Goal: Task Accomplishment & Management: Manage account settings

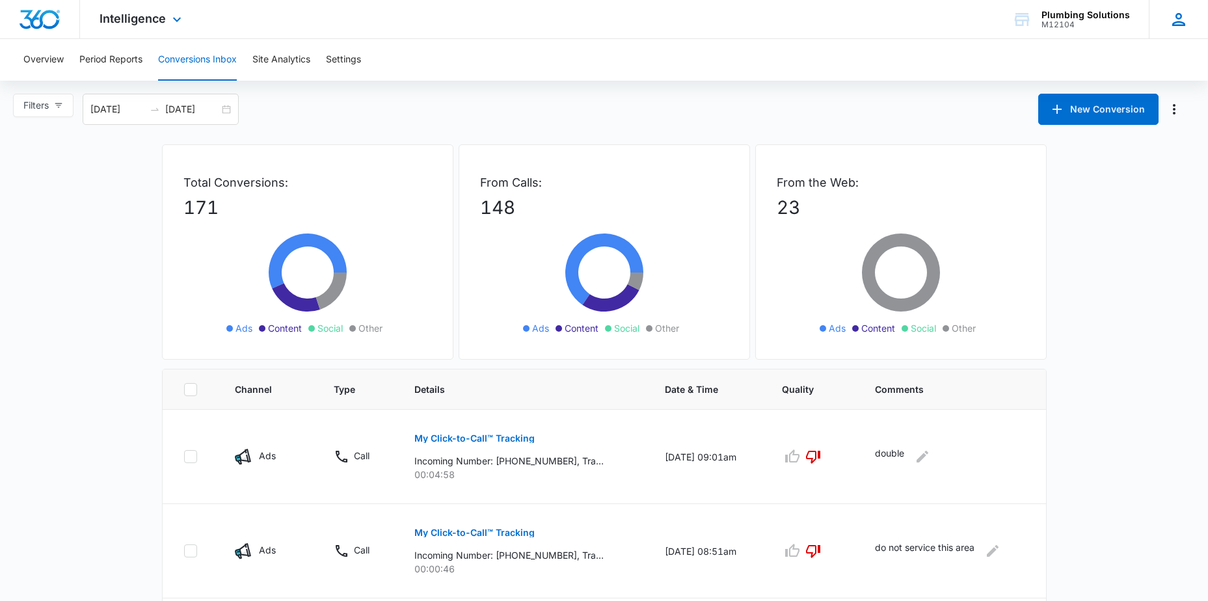
click at [1174, 18] on icon at bounding box center [1179, 20] width 20 height 20
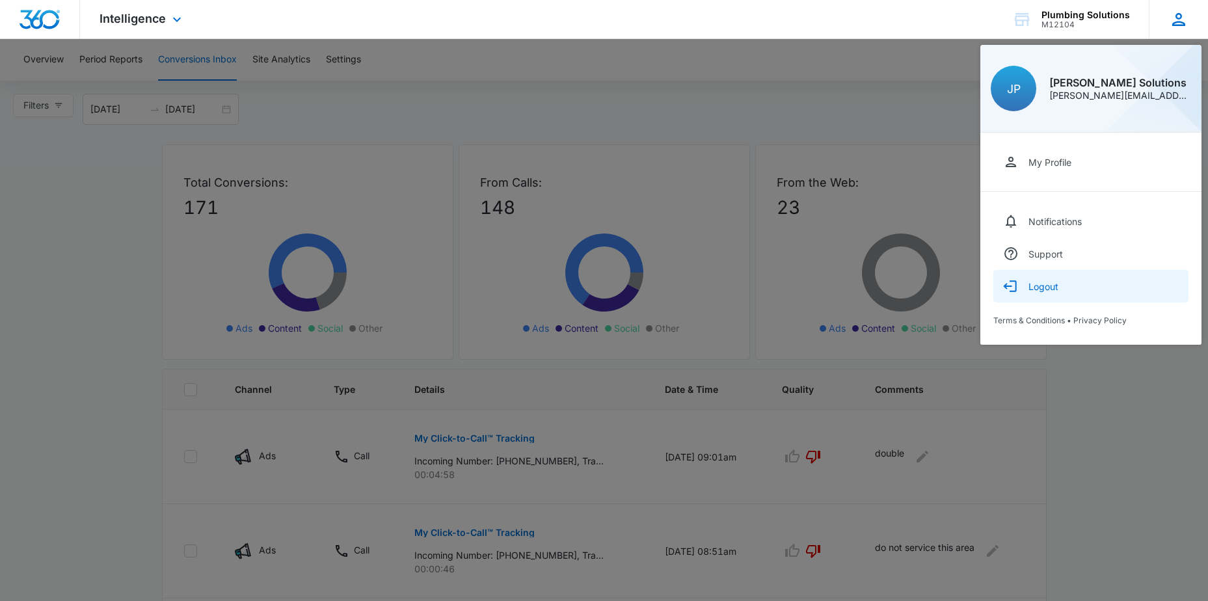
click at [1042, 285] on div "Logout" at bounding box center [1044, 286] width 30 height 11
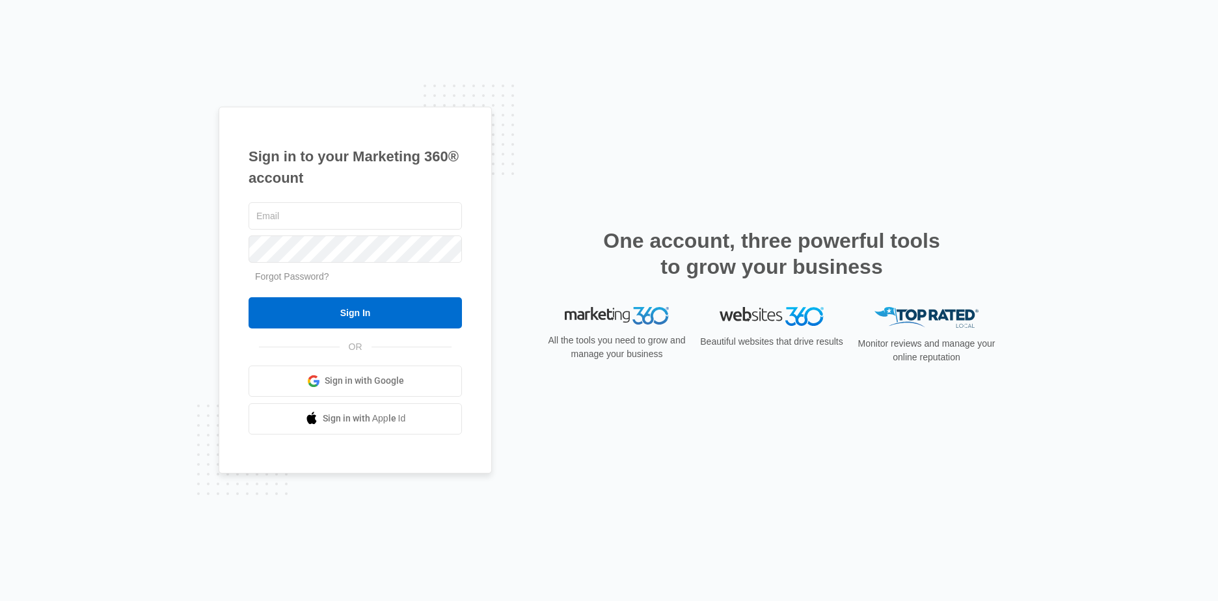
type input "[PERSON_NAME][EMAIL_ADDRESS][DOMAIN_NAME]"
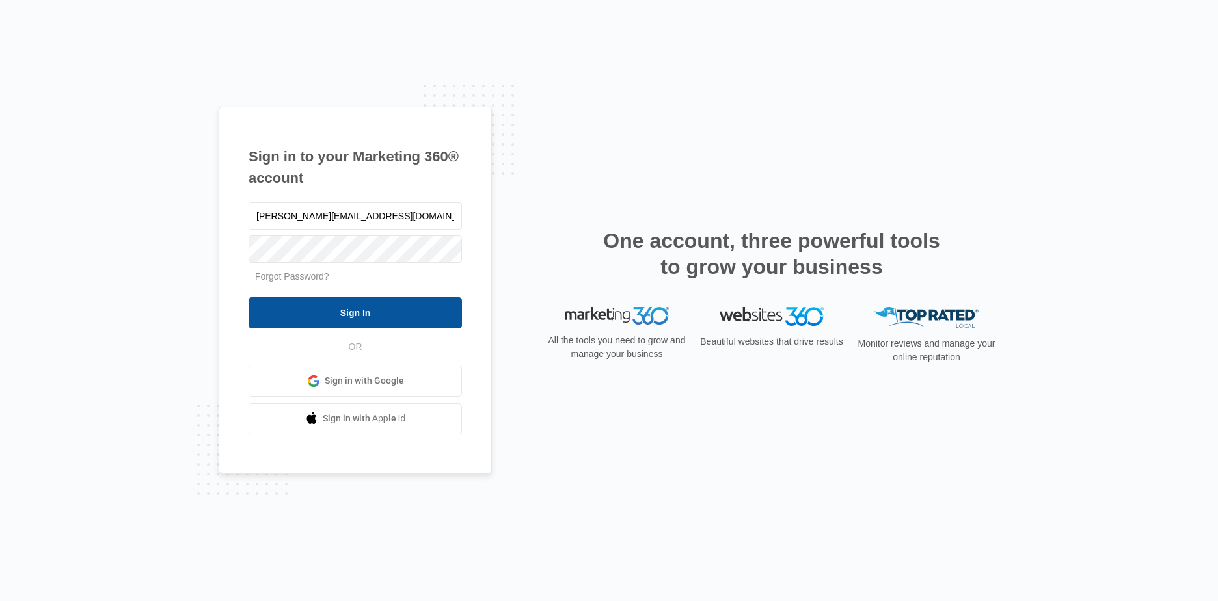
click at [357, 314] on input "Sign In" at bounding box center [355, 312] width 213 height 31
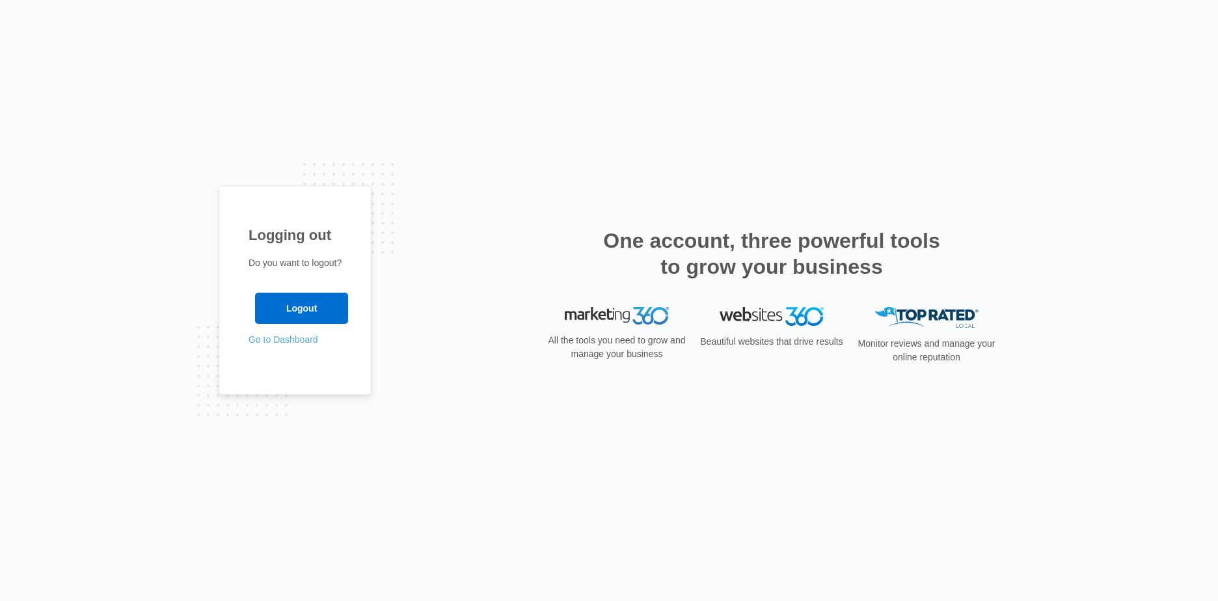
click at [295, 340] on link "Go to Dashboard" at bounding box center [284, 339] width 70 height 10
